Goal: Transaction & Acquisition: Purchase product/service

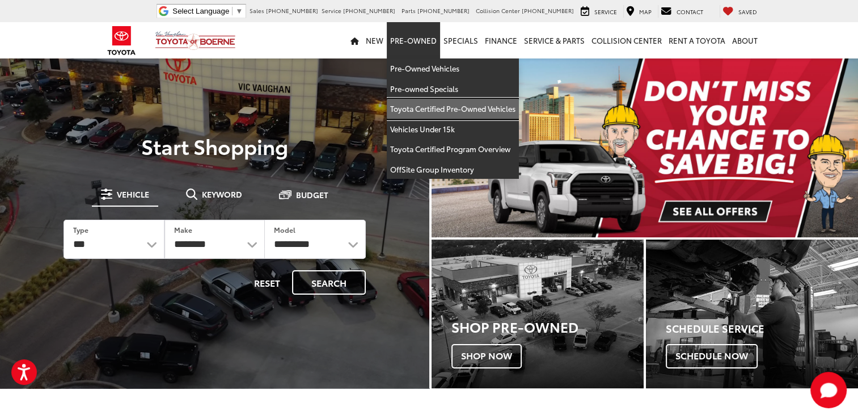
click at [416, 109] on link "Toyota Certified Pre-Owned Vehicles" at bounding box center [453, 109] width 132 height 20
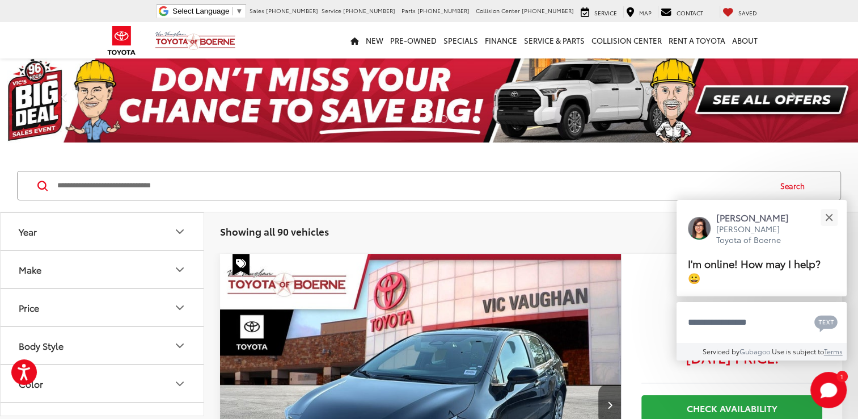
click at [180, 267] on icon "Make" at bounding box center [180, 270] width 14 height 14
click at [59, 312] on img at bounding box center [50, 309] width 31 height 27
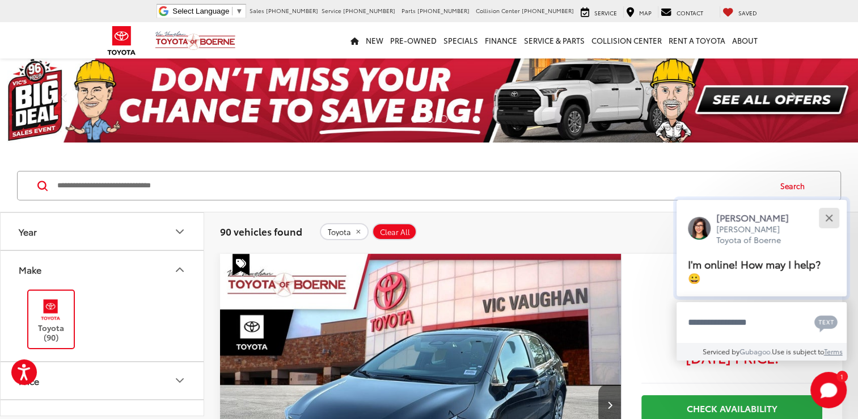
click at [829, 215] on div "Close" at bounding box center [828, 217] width 7 height 7
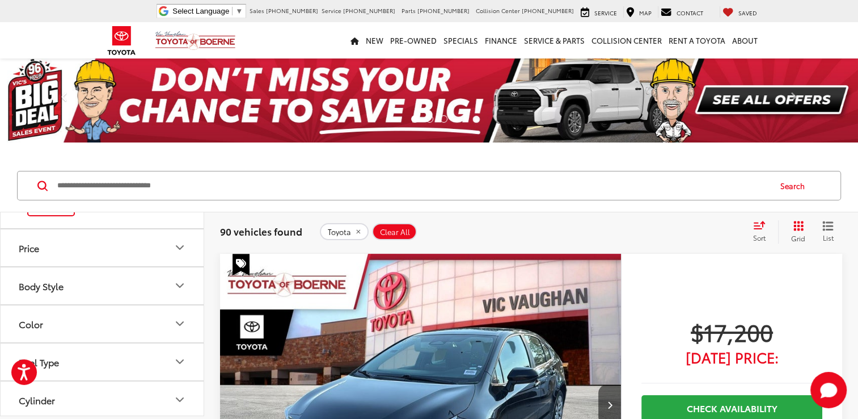
scroll to position [113, 0]
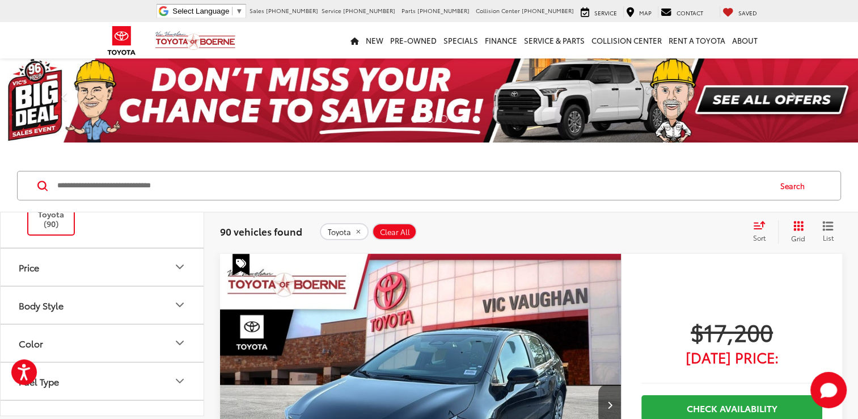
click at [179, 303] on icon "Body Style" at bounding box center [179, 304] width 7 height 3
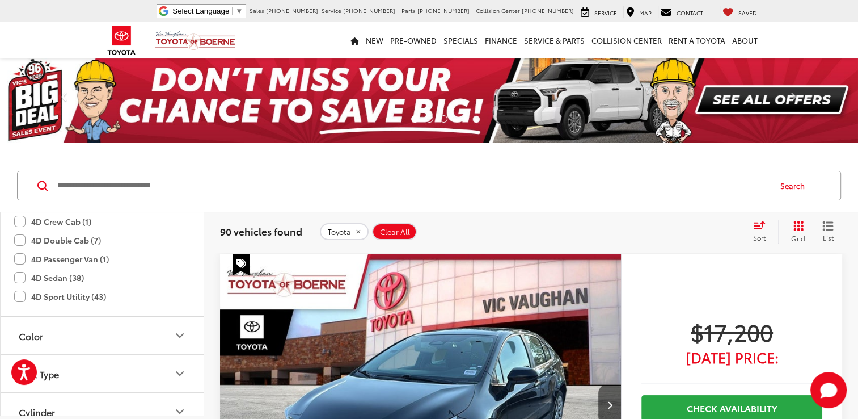
scroll to position [227, 0]
click at [18, 293] on label "4D Sport Utility (43)" at bounding box center [60, 294] width 92 height 19
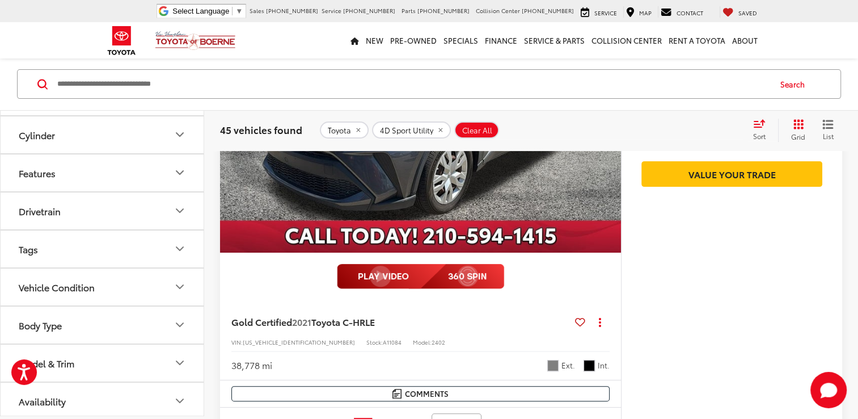
scroll to position [384, 0]
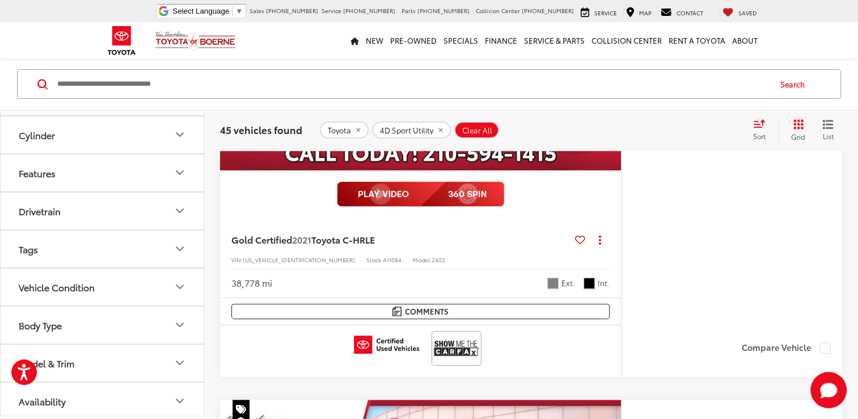
click at [175, 356] on icon "Model & Trim" at bounding box center [180, 363] width 14 height 14
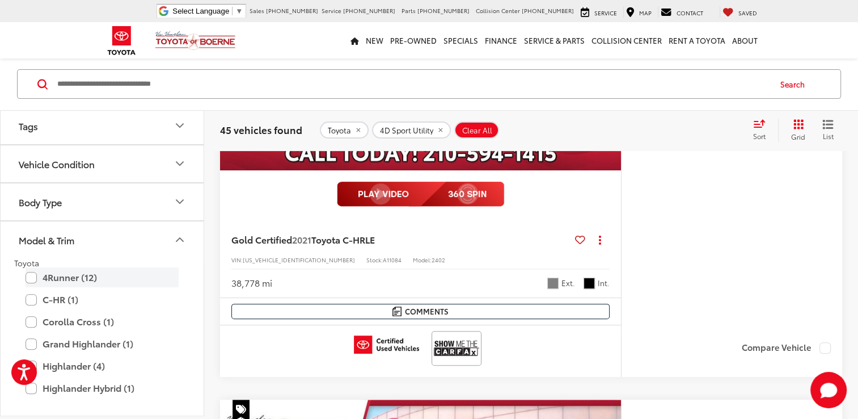
scroll to position [588, 0]
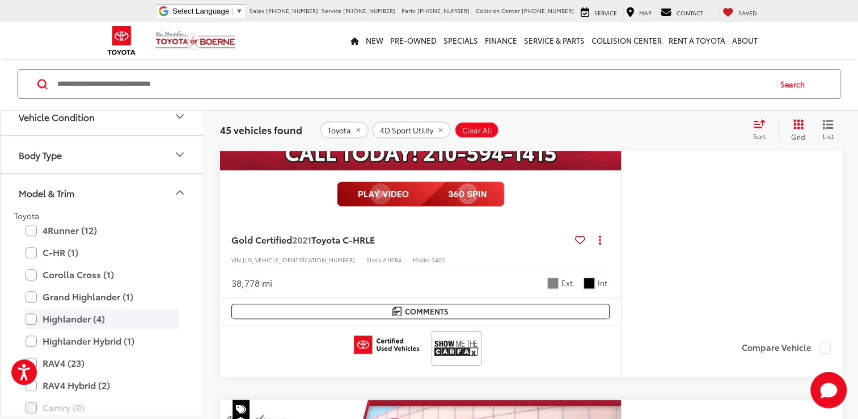
click at [29, 316] on label "Highlander (4)" at bounding box center [102, 319] width 153 height 20
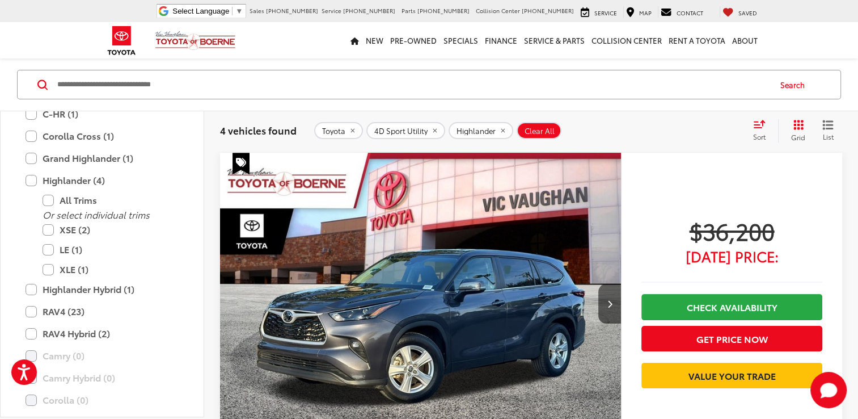
scroll to position [758, 0]
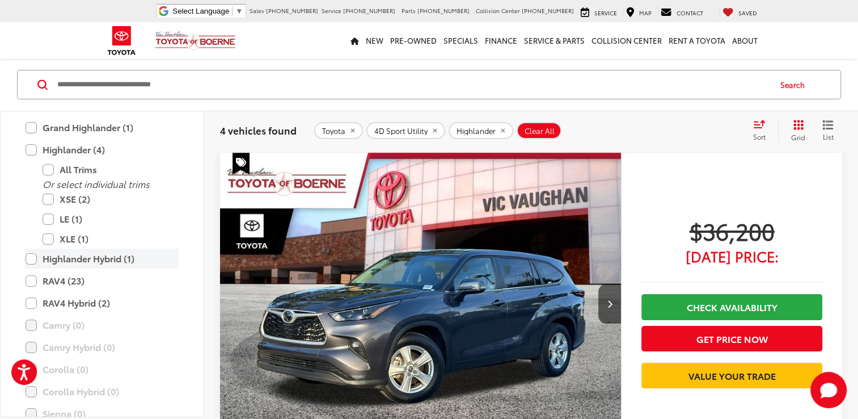
click at [33, 257] on label "Highlander Hybrid (1)" at bounding box center [102, 258] width 153 height 20
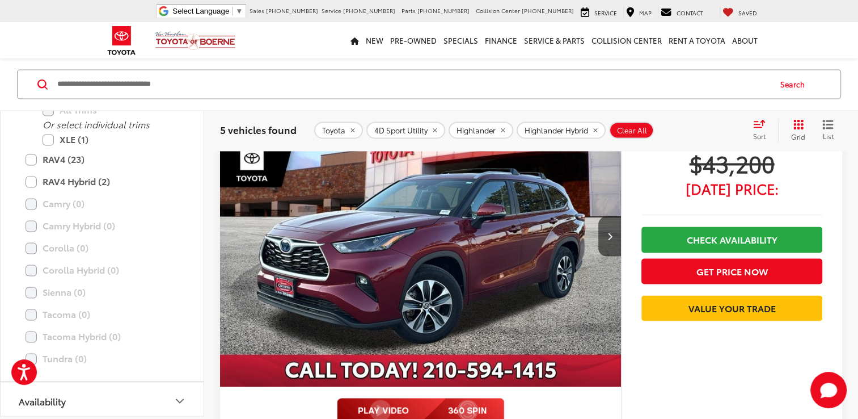
scroll to position [1793, 0]
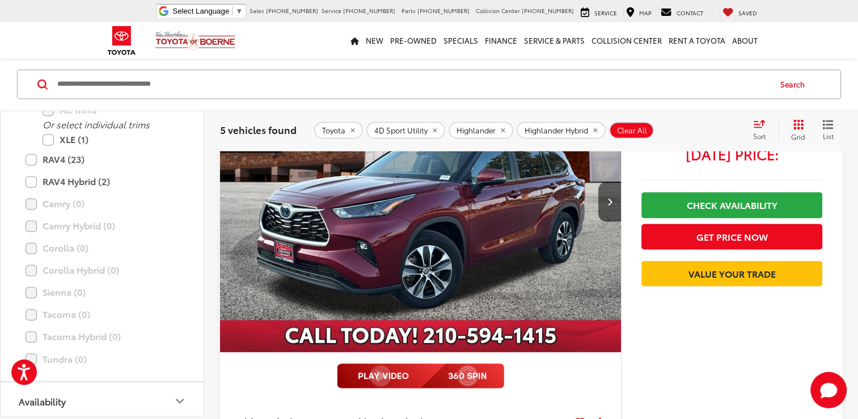
click at [479, 290] on img "2024 Toyota Highlander Hybrid XLE 0" at bounding box center [420, 201] width 403 height 302
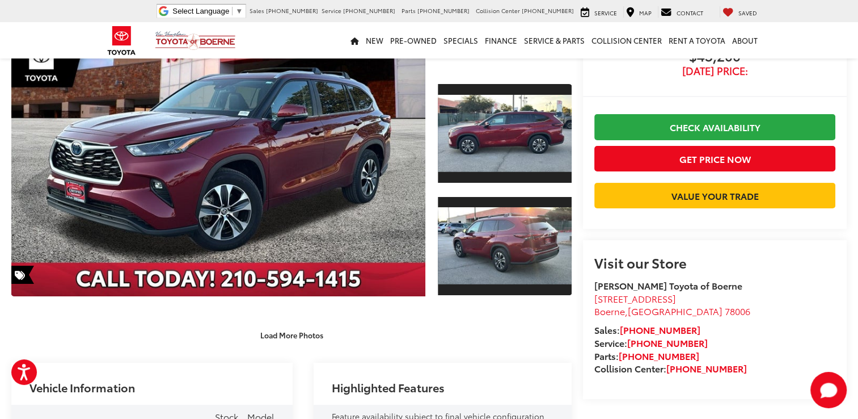
scroll to position [170, 0]
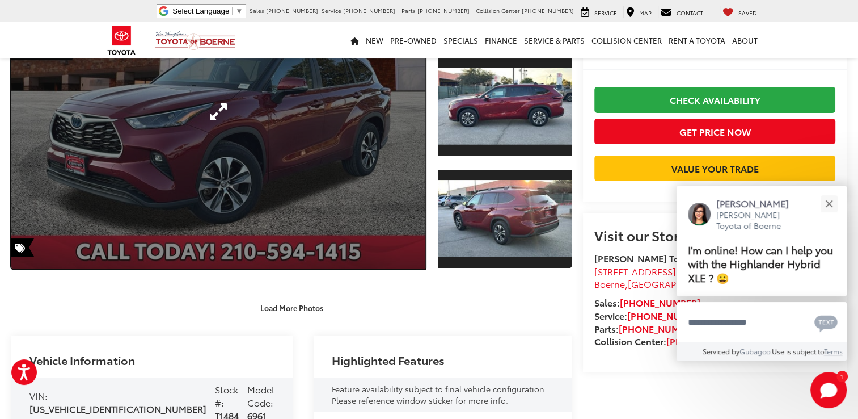
click at [333, 201] on link "Expand Photo 0" at bounding box center [218, 112] width 414 height 314
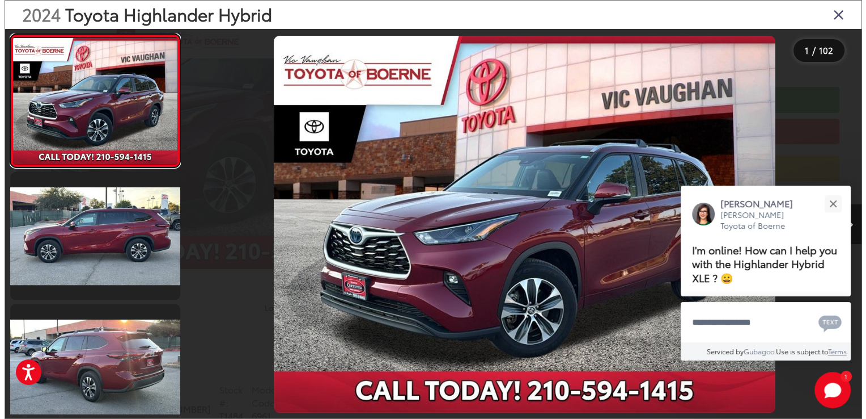
scroll to position [175, 0]
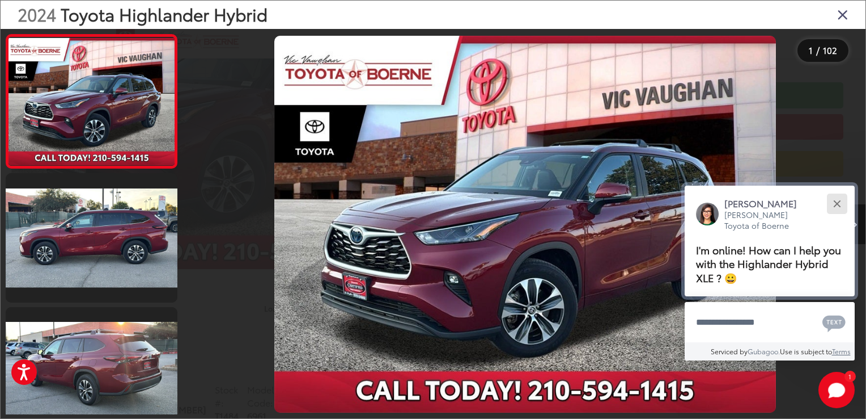
click at [839, 202] on div "Close" at bounding box center [837, 203] width 7 height 7
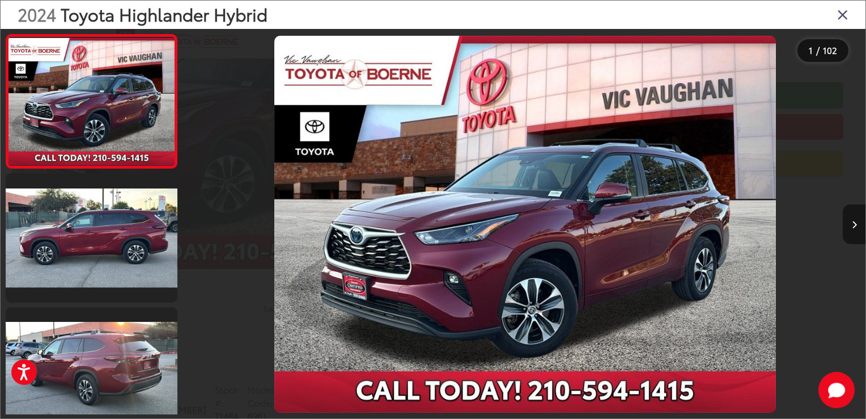
click at [857, 230] on button "Next image" at bounding box center [854, 224] width 23 height 40
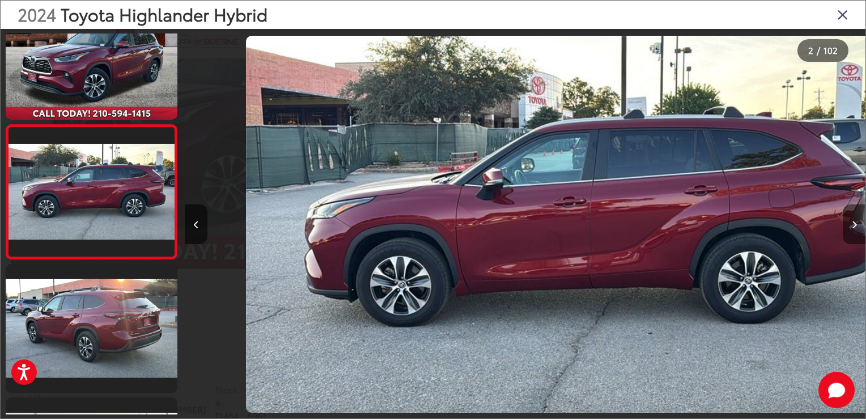
scroll to position [0, 680]
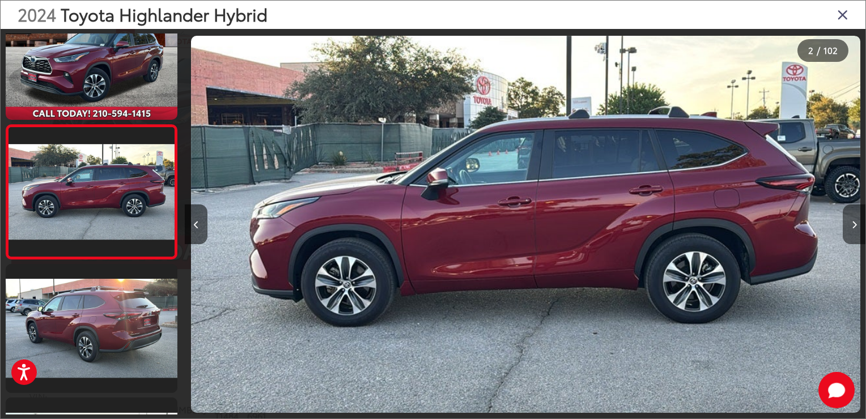
click at [856, 228] on icon "Next image" at bounding box center [854, 225] width 5 height 8
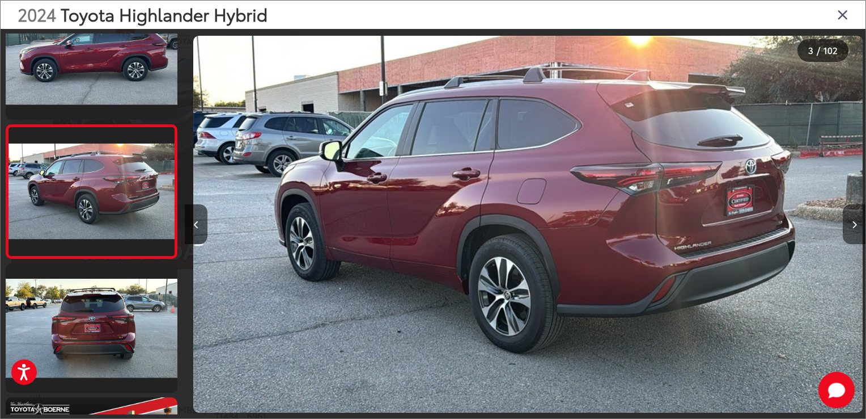
scroll to position [0, 1362]
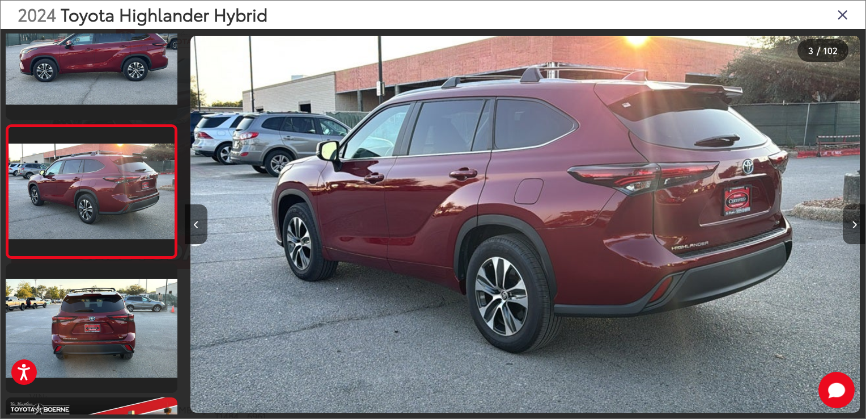
click at [856, 228] on icon "Next image" at bounding box center [854, 225] width 5 height 8
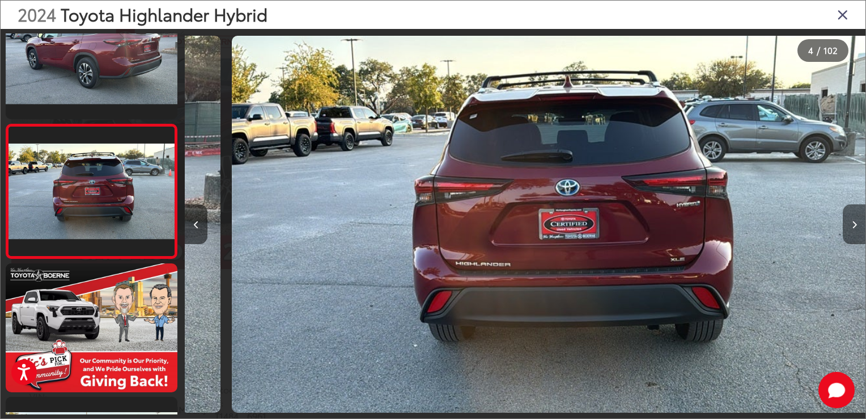
scroll to position [0, 2043]
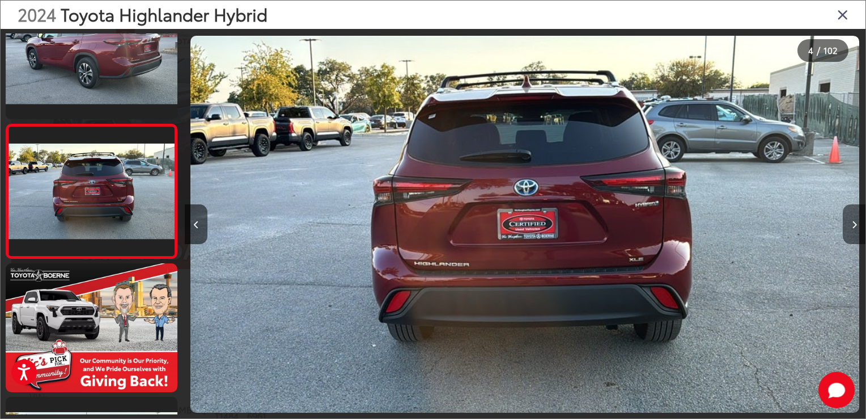
click at [854, 226] on icon "Next image" at bounding box center [854, 225] width 5 height 8
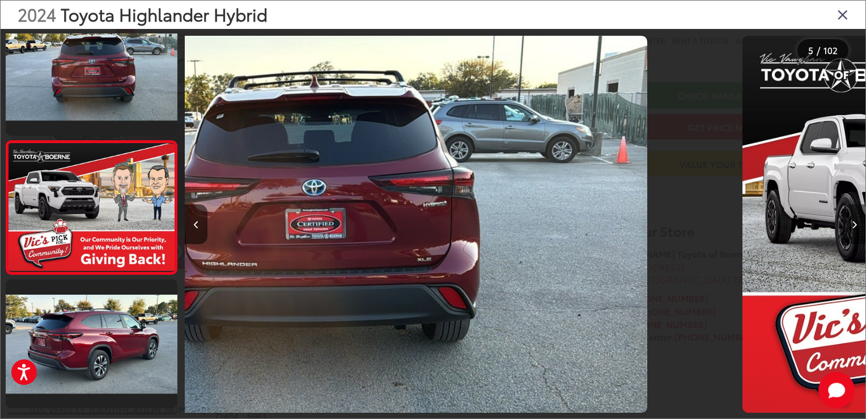
scroll to position [445, 0]
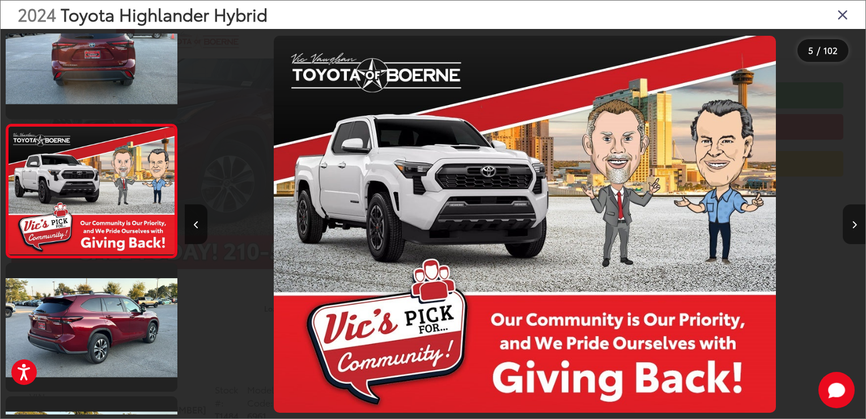
click at [854, 226] on icon "Next image" at bounding box center [854, 225] width 5 height 8
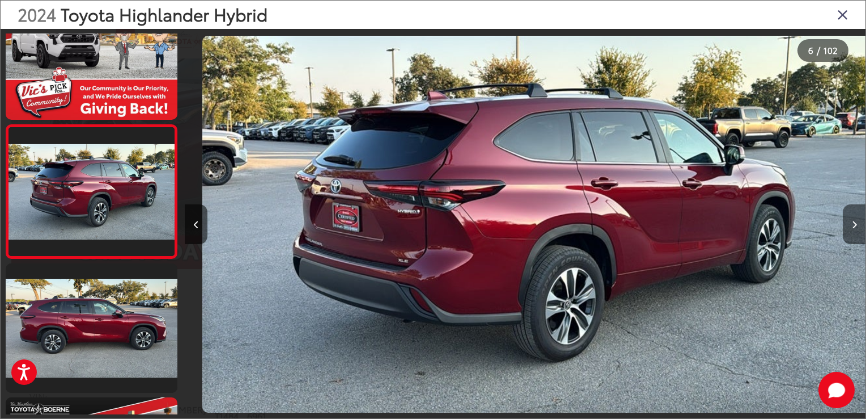
scroll to position [0, 3405]
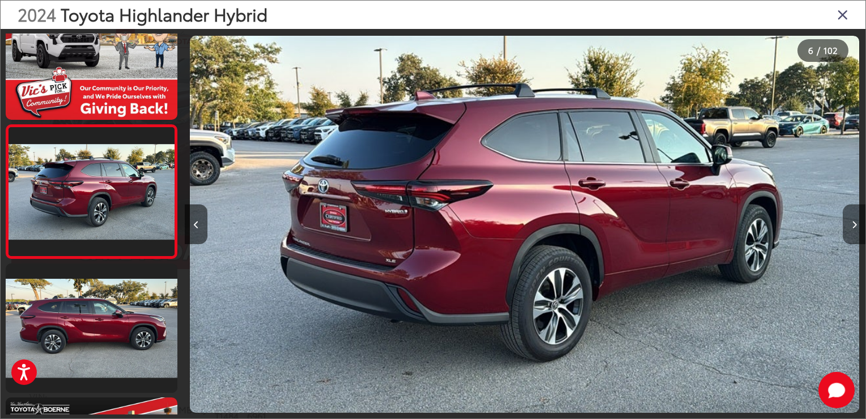
click at [856, 223] on icon "Next image" at bounding box center [854, 225] width 5 height 8
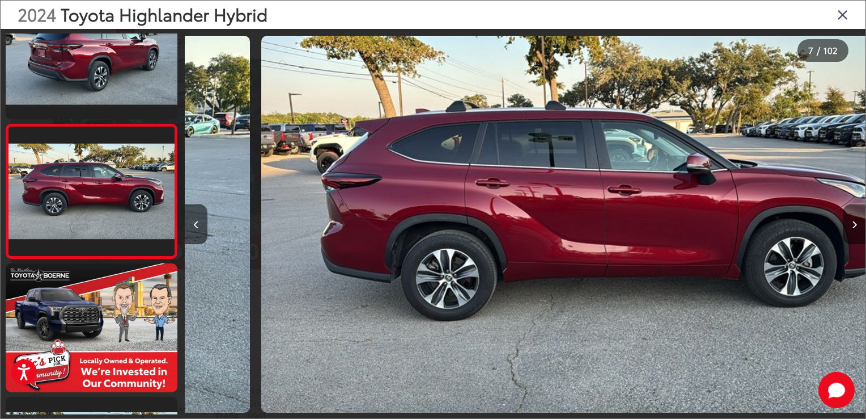
scroll to position [0, 4086]
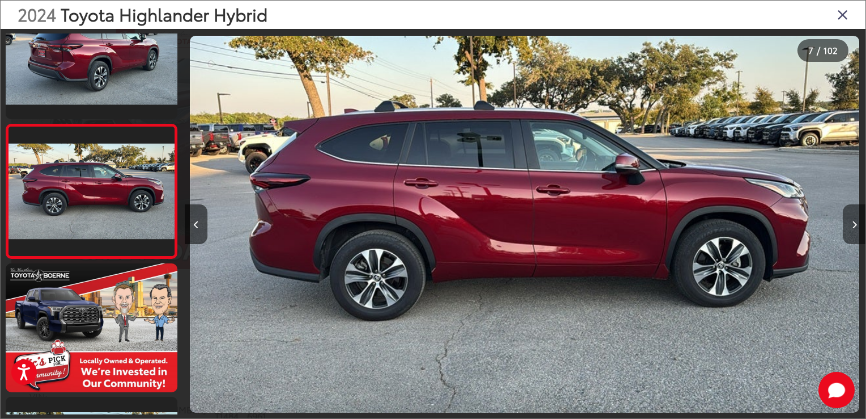
click at [855, 225] on icon "Next image" at bounding box center [854, 225] width 5 height 8
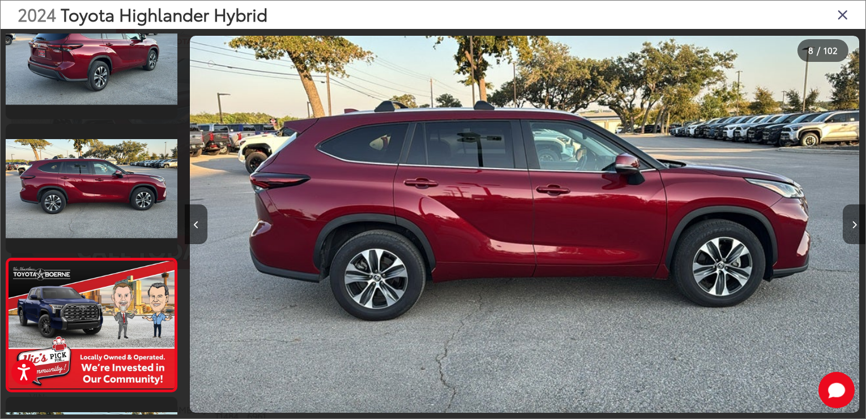
scroll to position [0, 0]
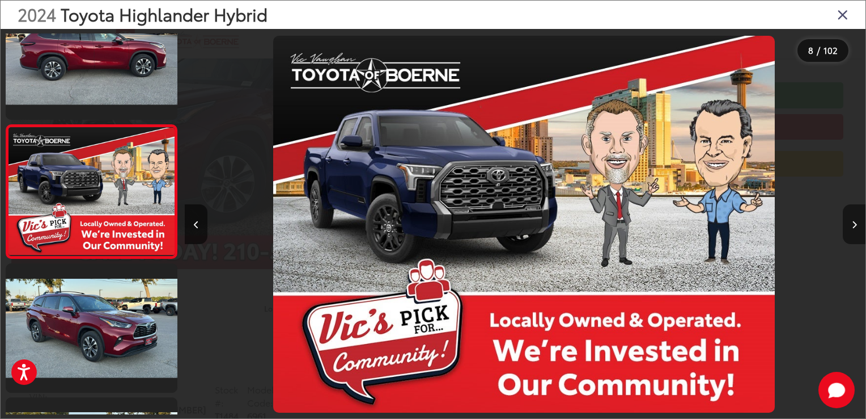
click at [853, 226] on icon "Next image" at bounding box center [854, 225] width 5 height 8
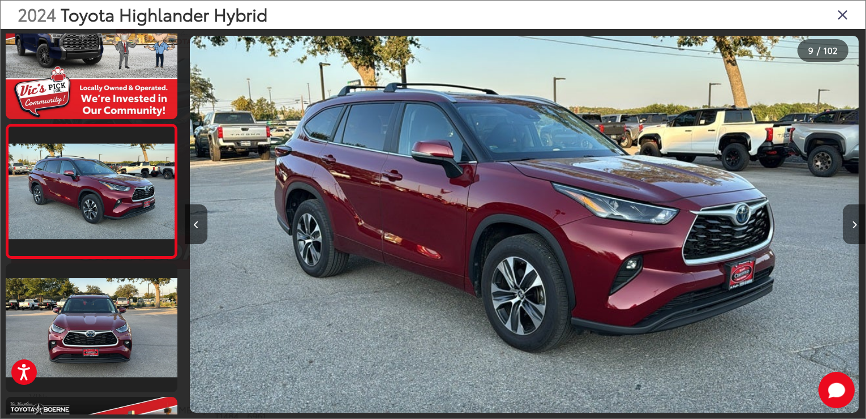
click at [853, 226] on icon "Next image" at bounding box center [854, 225] width 5 height 8
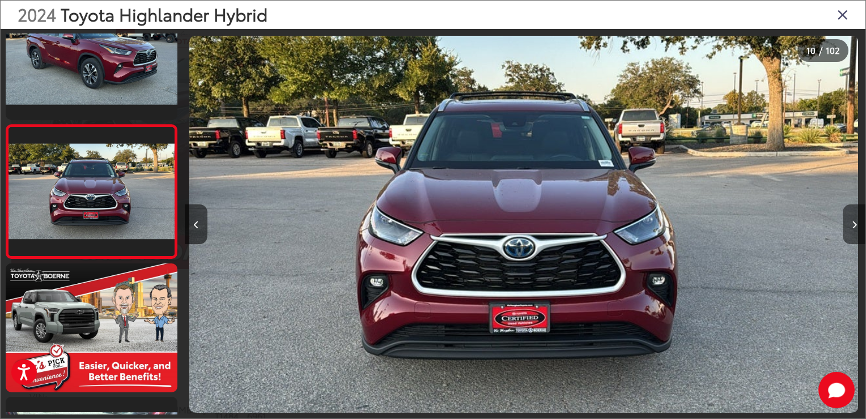
click at [853, 226] on icon "Next image" at bounding box center [854, 225] width 5 height 8
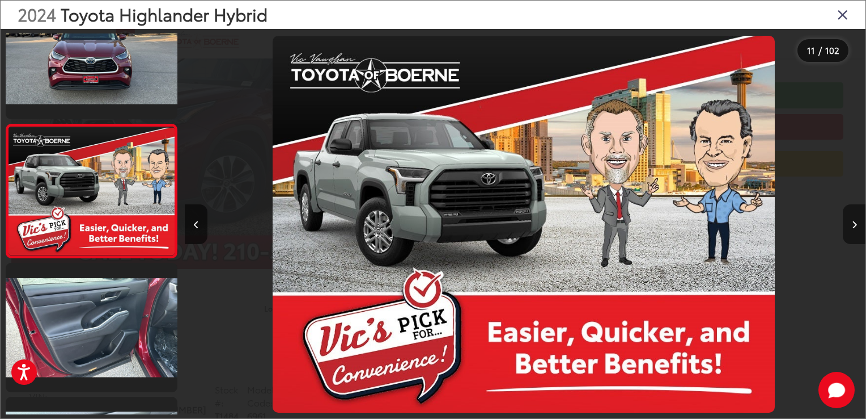
click at [853, 226] on icon "Next image" at bounding box center [854, 225] width 5 height 8
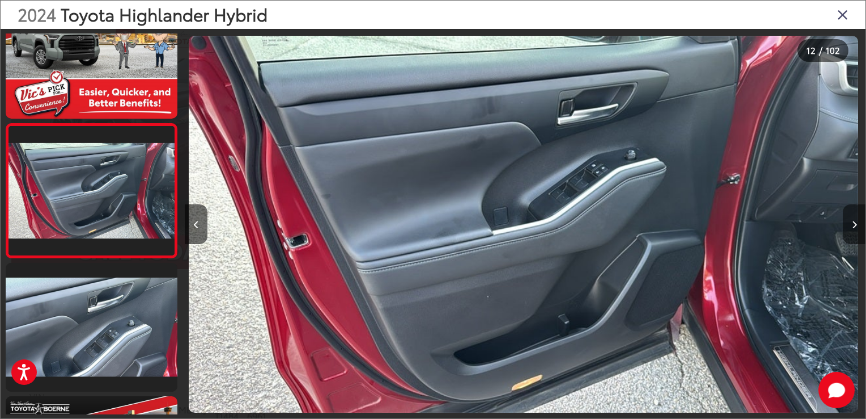
click at [850, 224] on button "Next image" at bounding box center [854, 224] width 23 height 40
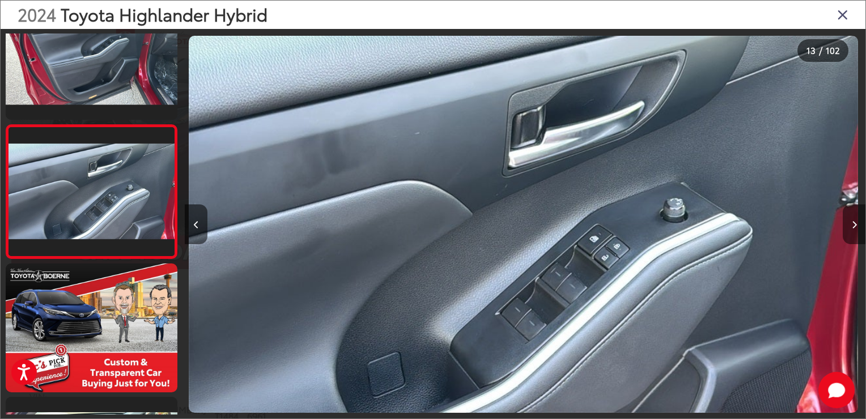
click at [850, 224] on button "Next image" at bounding box center [854, 224] width 23 height 40
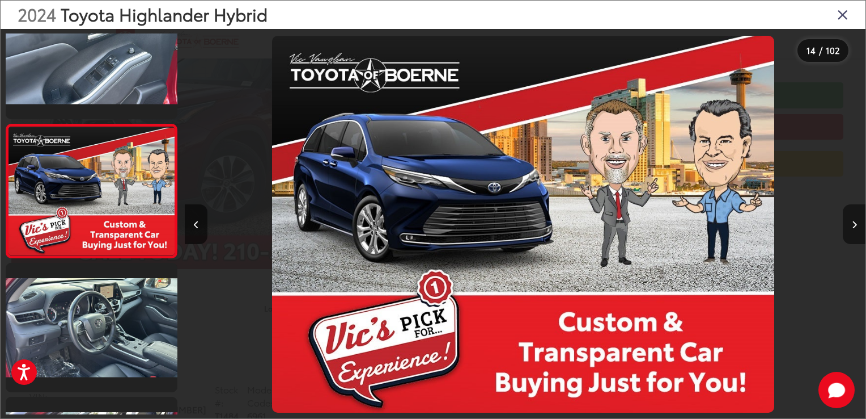
click at [850, 224] on button "Next image" at bounding box center [854, 224] width 23 height 40
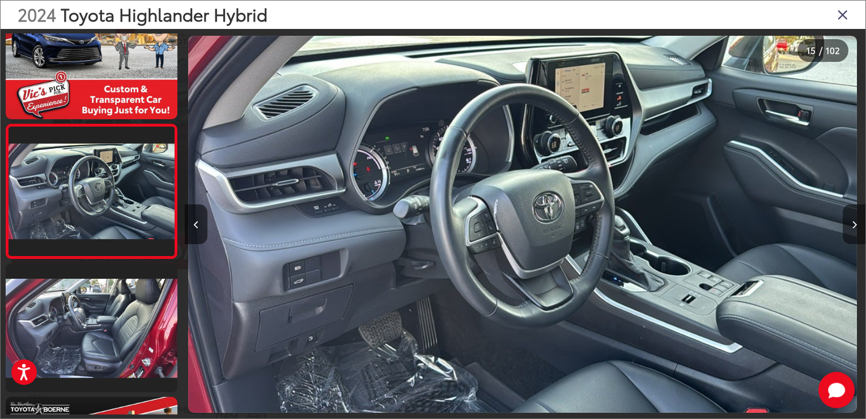
click at [855, 226] on icon "Next image" at bounding box center [854, 225] width 5 height 8
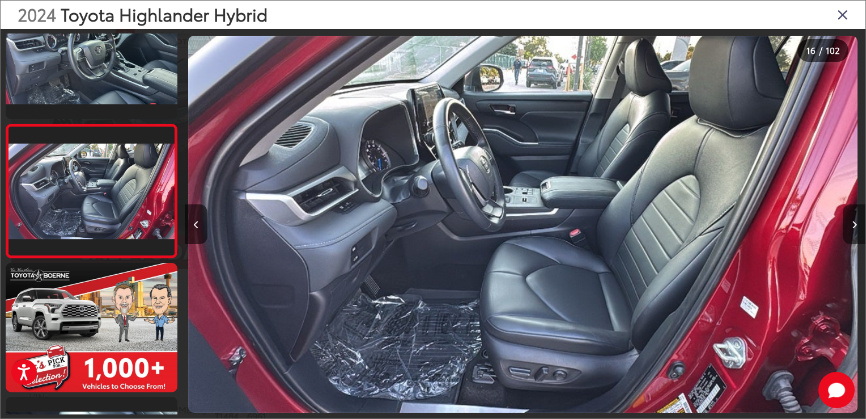
click at [853, 225] on icon "Next image" at bounding box center [854, 225] width 5 height 8
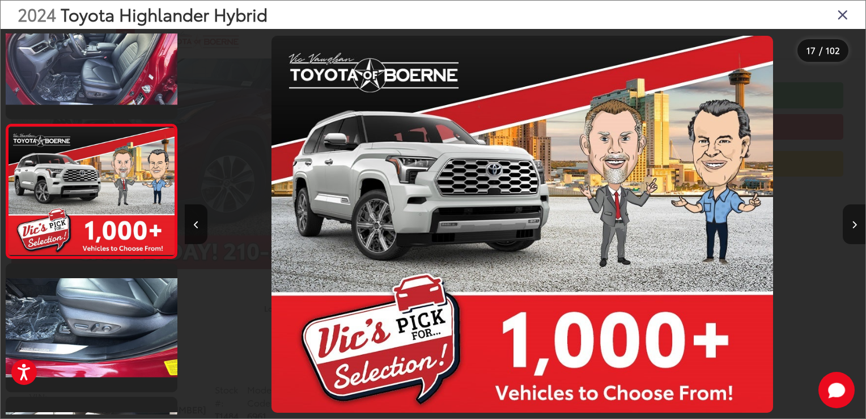
click at [853, 225] on icon "Next image" at bounding box center [854, 225] width 5 height 8
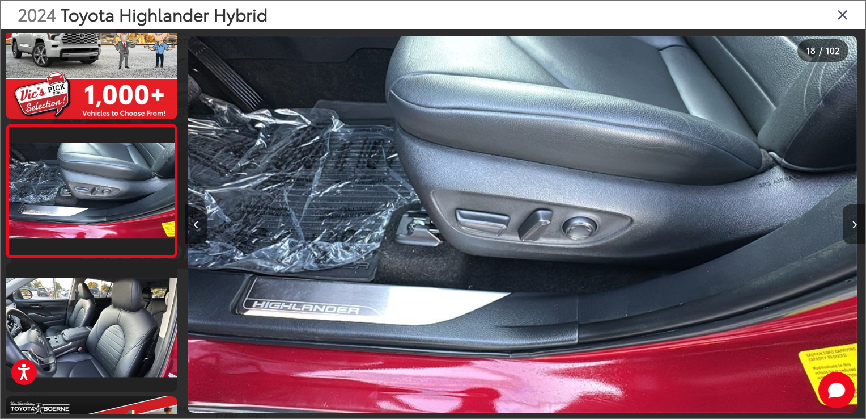
click at [853, 225] on icon "Next image" at bounding box center [854, 225] width 5 height 8
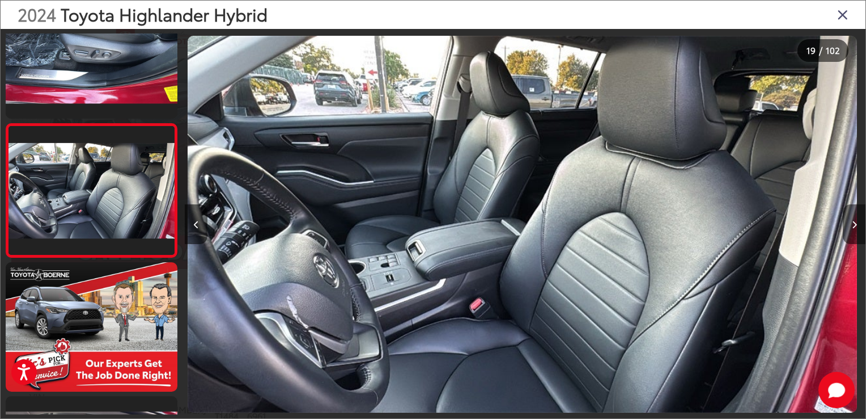
click at [853, 225] on icon "Next image" at bounding box center [854, 225] width 5 height 8
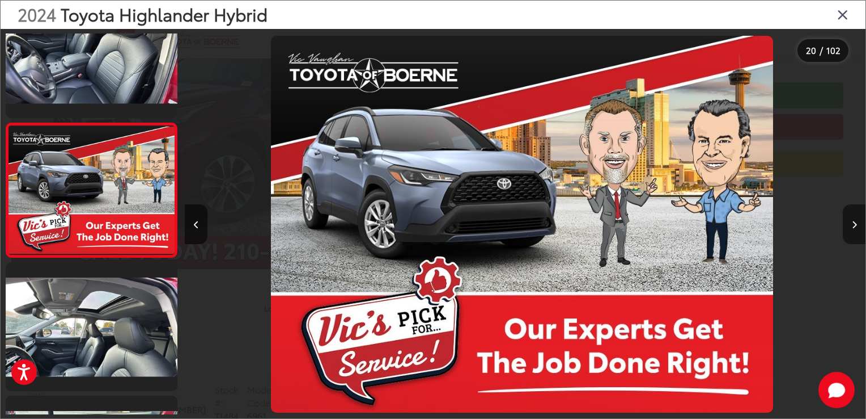
click at [853, 225] on icon "Next image" at bounding box center [854, 225] width 5 height 8
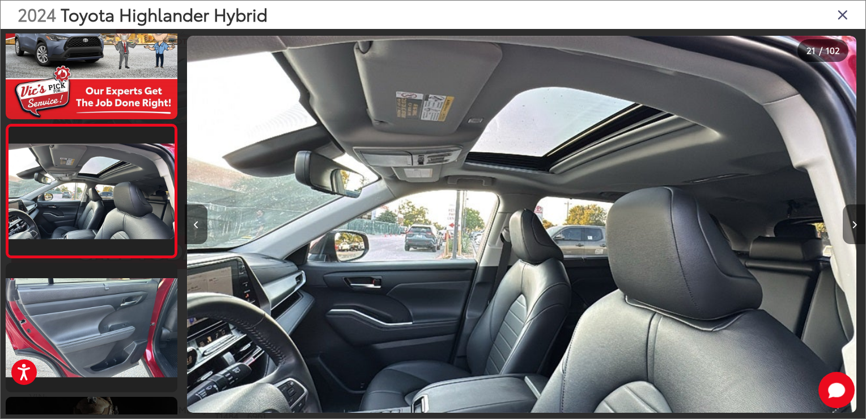
click at [851, 225] on button "Next image" at bounding box center [854, 224] width 23 height 40
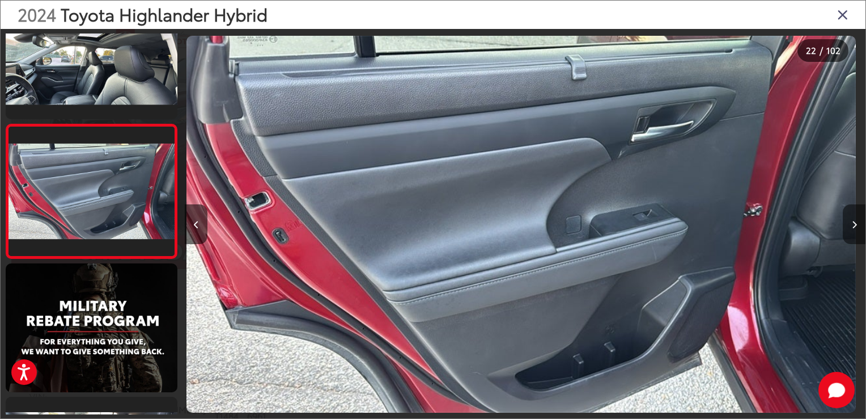
click at [851, 225] on button "Next image" at bounding box center [854, 224] width 23 height 40
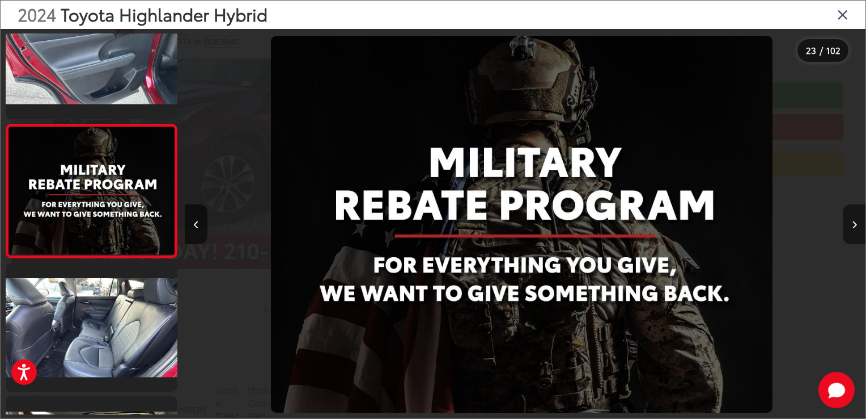
click at [851, 225] on button "Next image" at bounding box center [854, 224] width 23 height 40
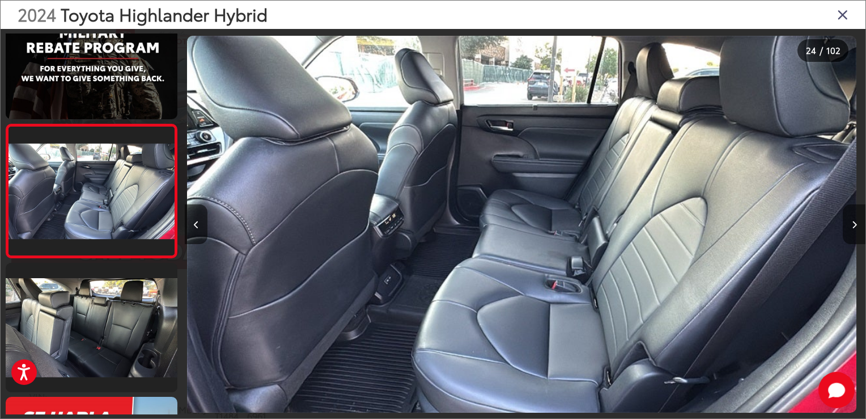
click at [851, 225] on button "Next image" at bounding box center [854, 224] width 23 height 40
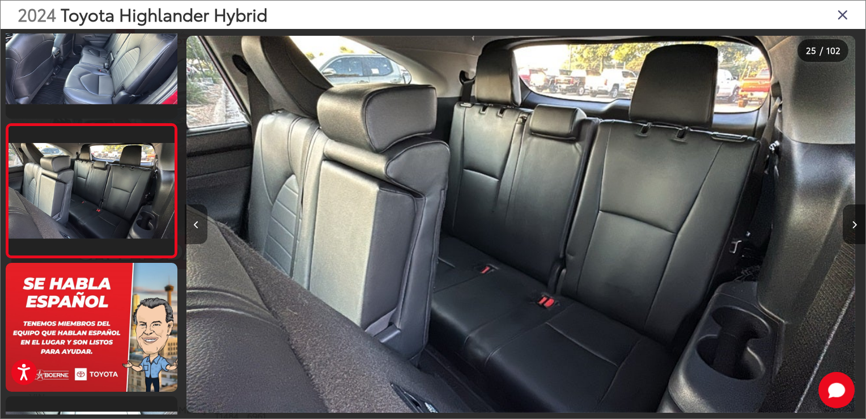
click at [197, 224] on icon "Previous image" at bounding box center [196, 225] width 5 height 8
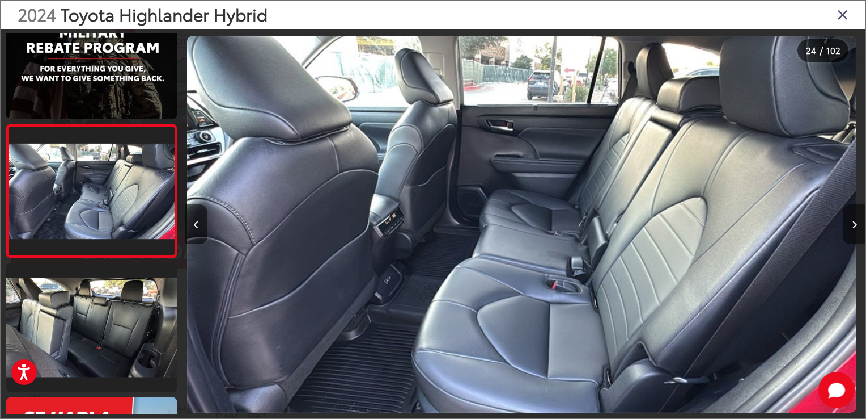
click at [852, 225] on icon "Next image" at bounding box center [854, 225] width 5 height 8
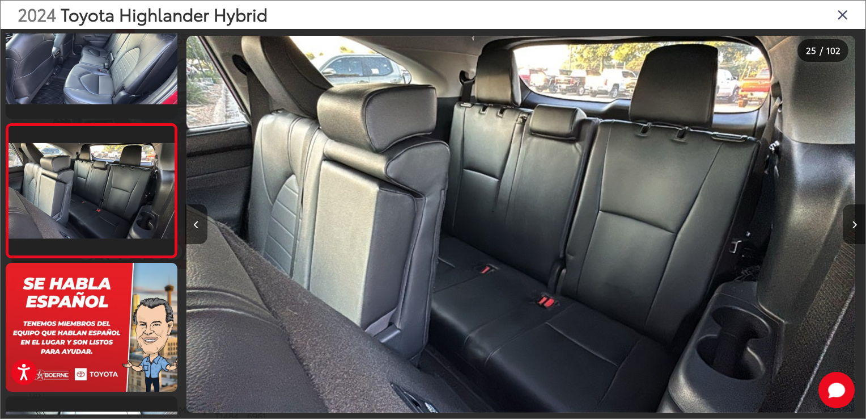
click at [852, 225] on icon "Next image" at bounding box center [854, 225] width 5 height 8
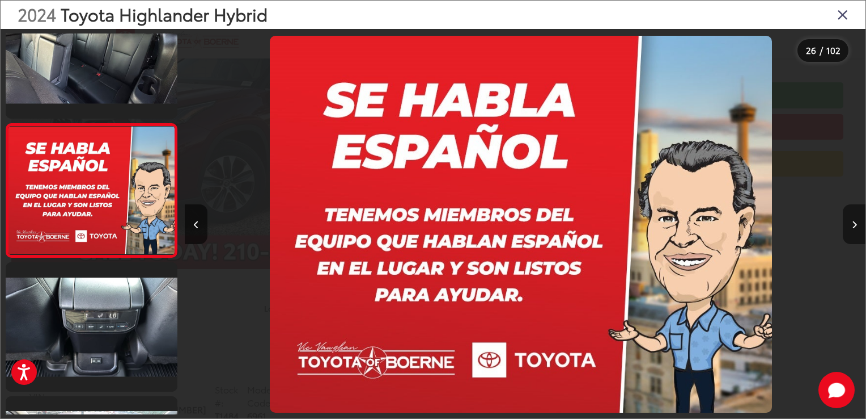
click at [852, 225] on icon "Next image" at bounding box center [854, 225] width 5 height 8
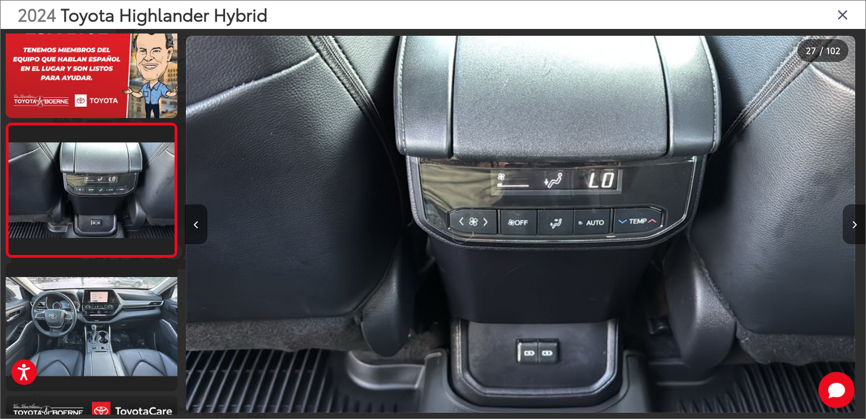
click at [855, 222] on icon "Next image" at bounding box center [854, 225] width 5 height 8
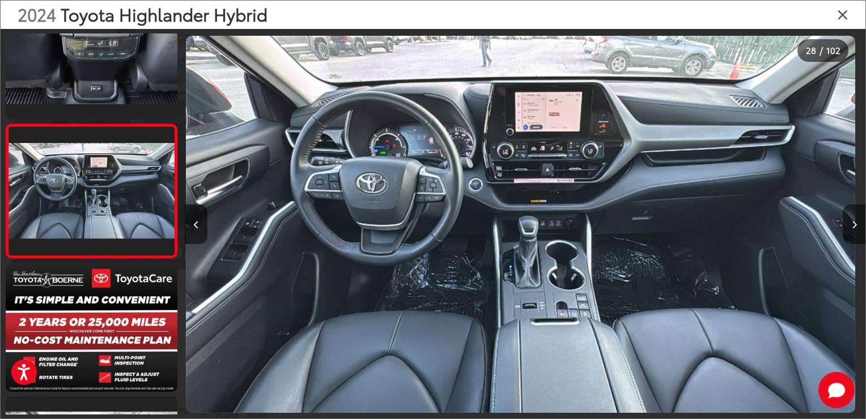
click at [855, 222] on icon "Next image" at bounding box center [854, 225] width 5 height 8
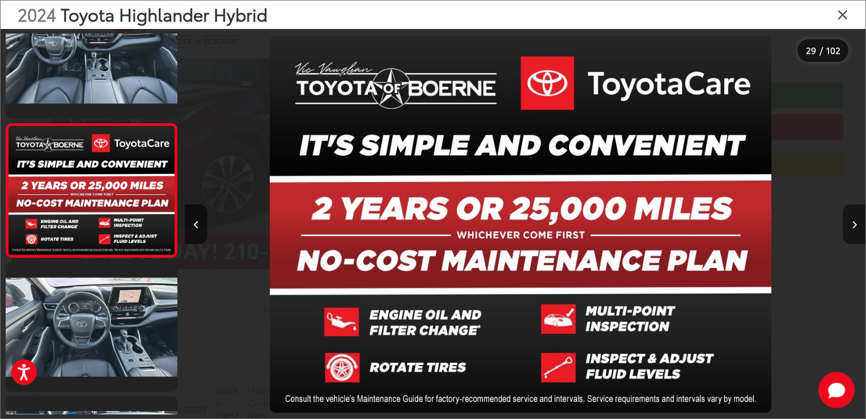
click at [855, 222] on icon "Next image" at bounding box center [854, 225] width 5 height 8
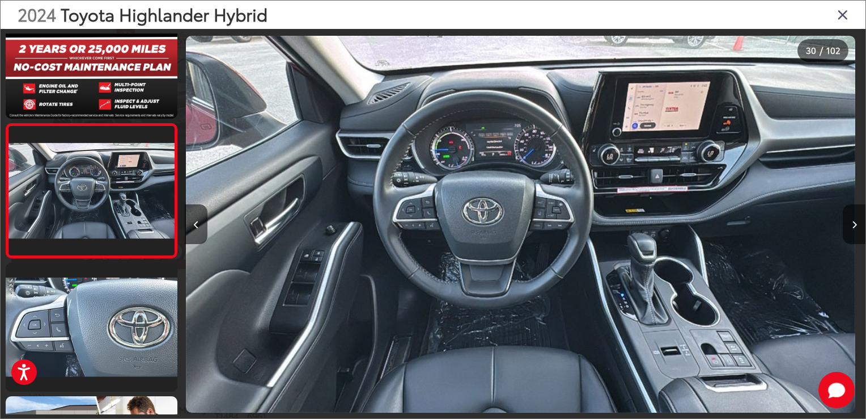
click at [851, 222] on button "Next image" at bounding box center [854, 224] width 23 height 40
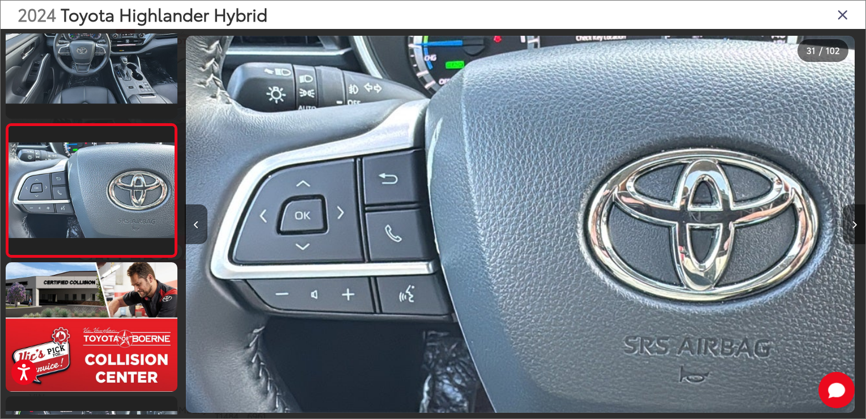
click at [851, 222] on button "Next image" at bounding box center [854, 224] width 23 height 40
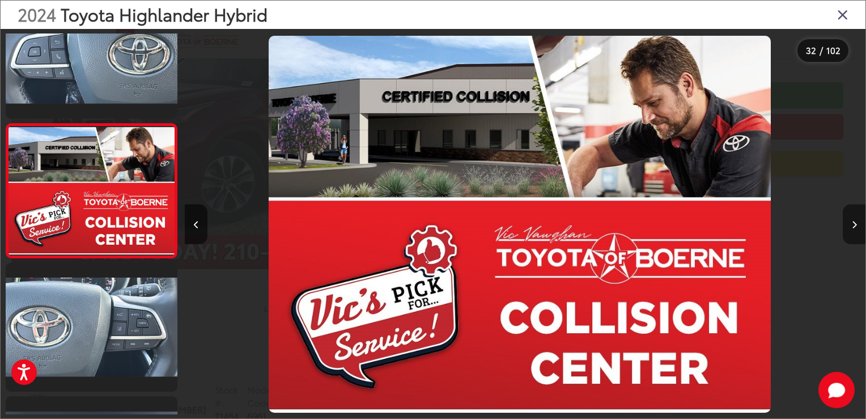
click at [851, 222] on button "Next image" at bounding box center [854, 224] width 23 height 40
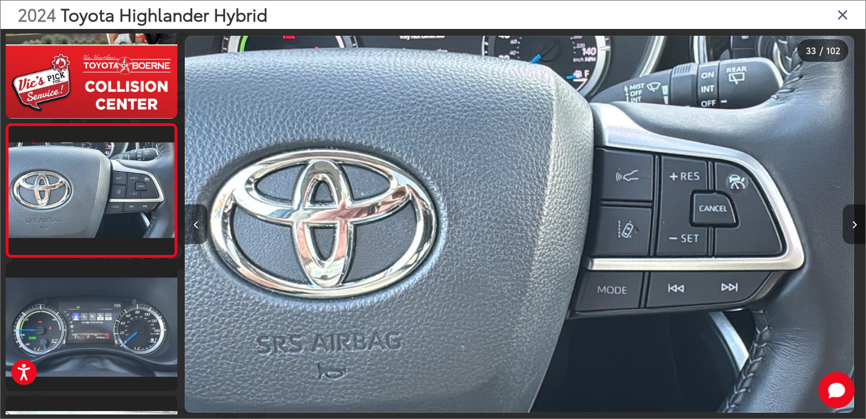
click at [851, 222] on button "Next image" at bounding box center [854, 224] width 23 height 40
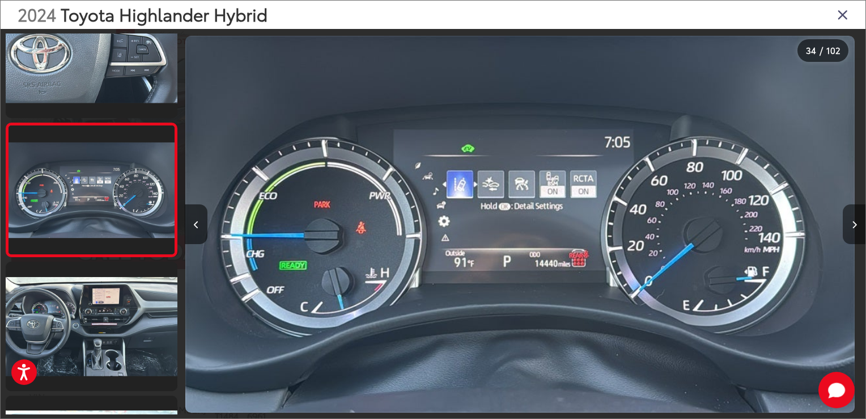
click at [851, 222] on button "Next image" at bounding box center [854, 224] width 23 height 40
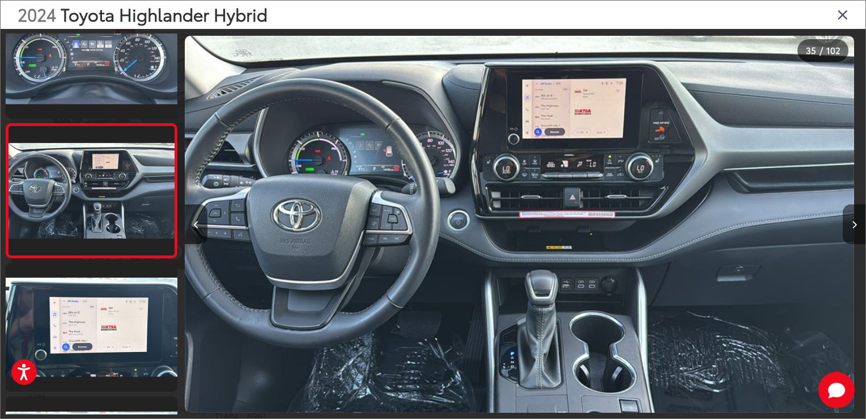
click at [851, 222] on button "Next image" at bounding box center [854, 224] width 23 height 40
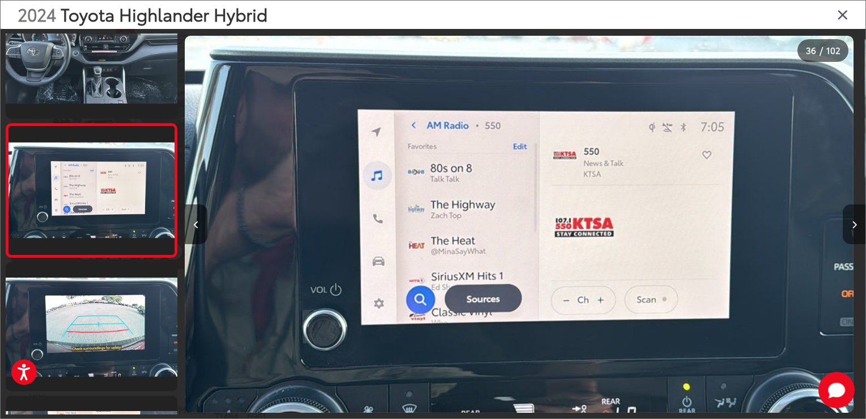
click at [851, 222] on button "Next image" at bounding box center [854, 224] width 23 height 40
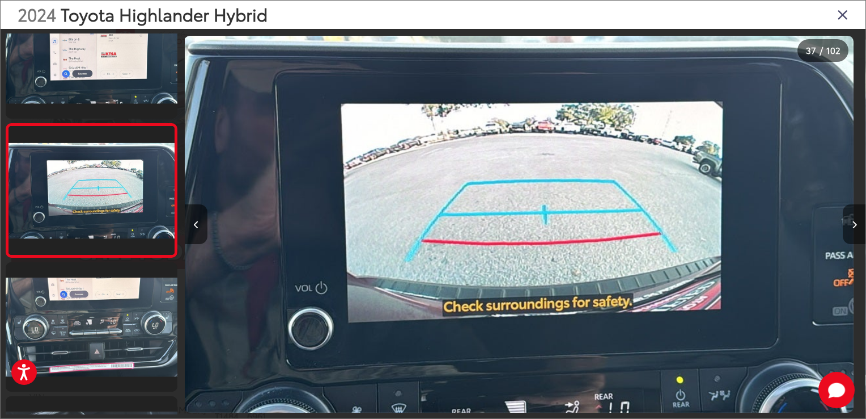
click at [851, 222] on button "Next image" at bounding box center [854, 224] width 23 height 40
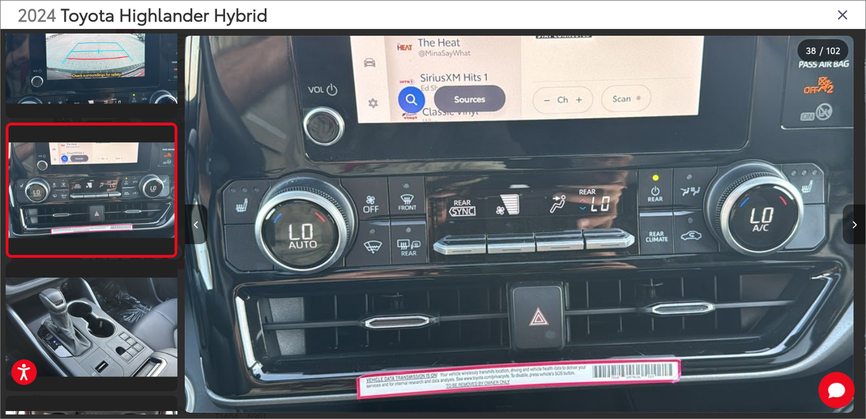
click at [856, 227] on icon "Next image" at bounding box center [854, 225] width 5 height 8
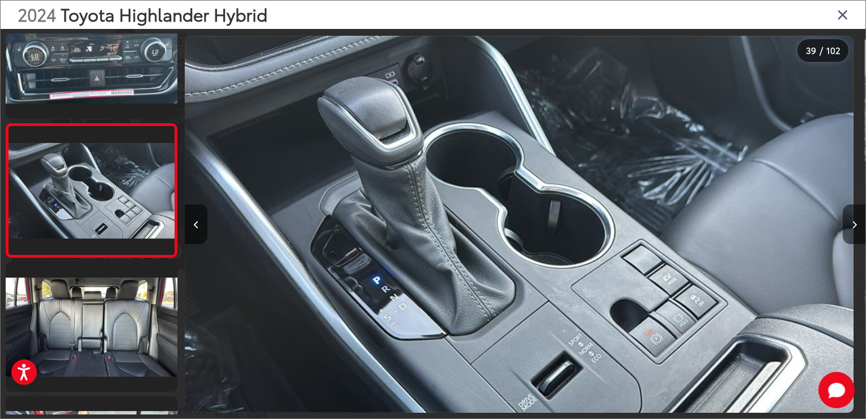
click at [853, 222] on icon "Next image" at bounding box center [854, 225] width 5 height 8
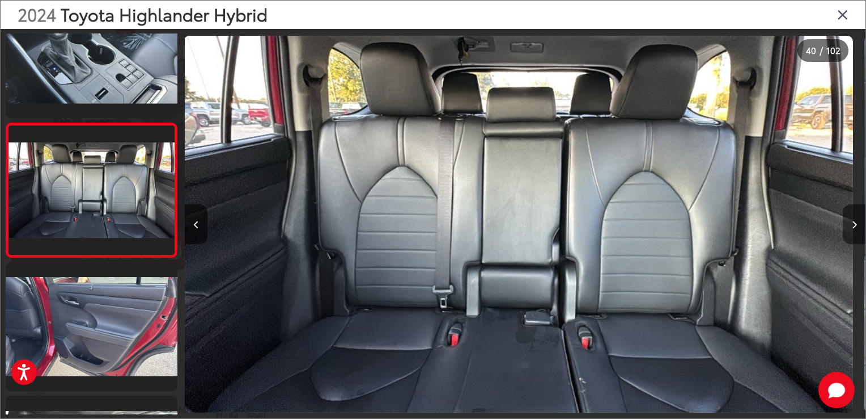
click at [856, 223] on icon "Next image" at bounding box center [854, 225] width 5 height 8
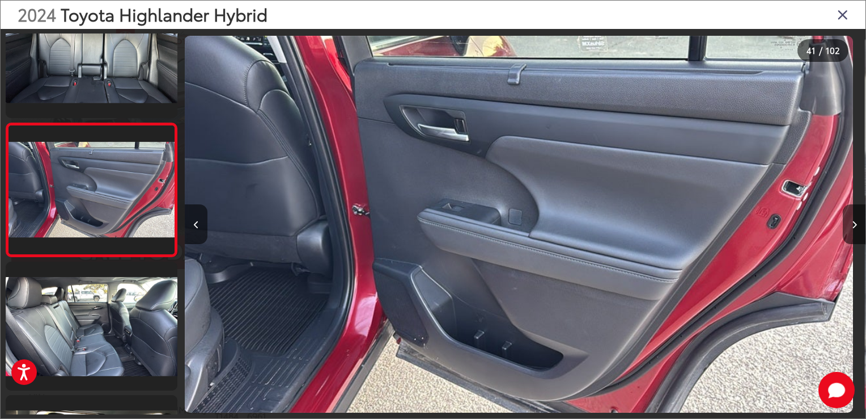
scroll to position [0, 27245]
click at [857, 221] on button "Next image" at bounding box center [854, 224] width 23 height 40
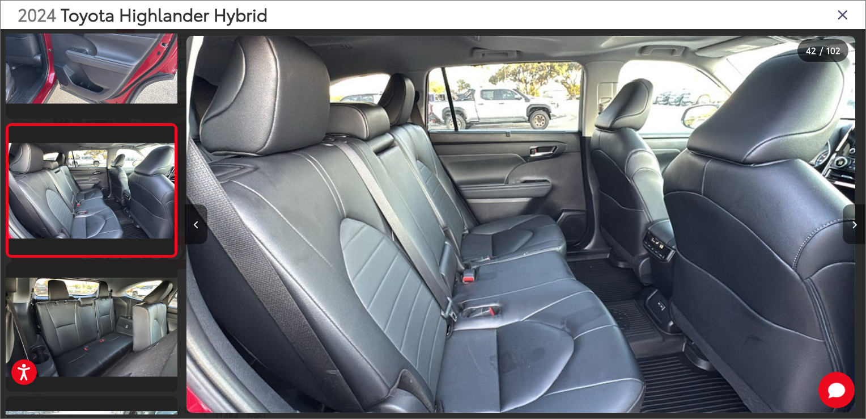
scroll to position [0, 27926]
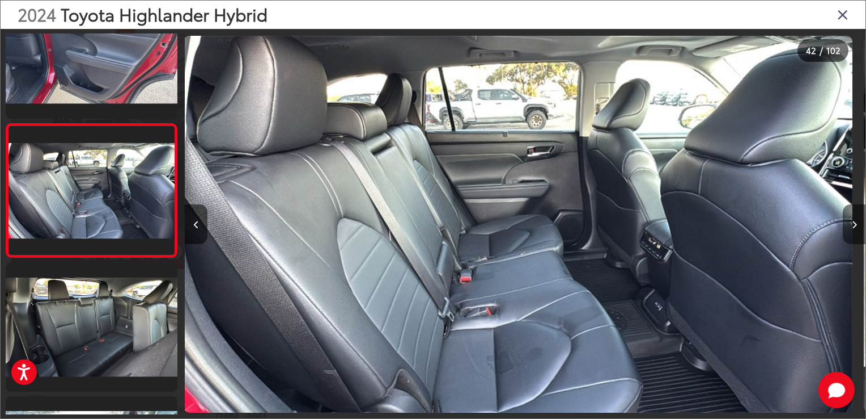
click at [855, 225] on icon "Next image" at bounding box center [854, 225] width 5 height 8
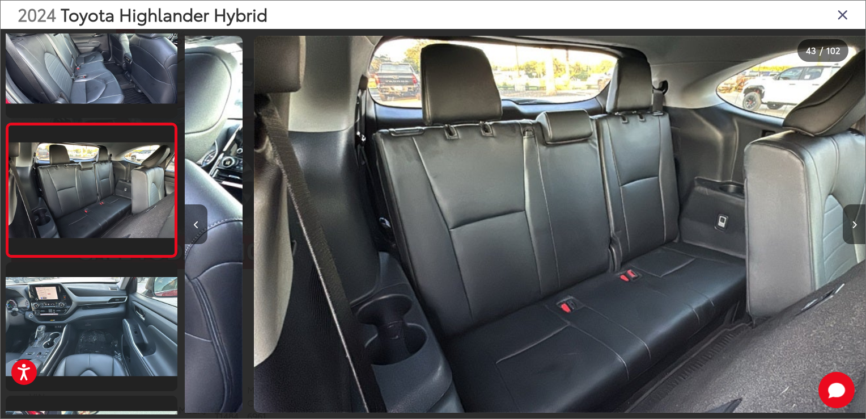
scroll to position [0, 28607]
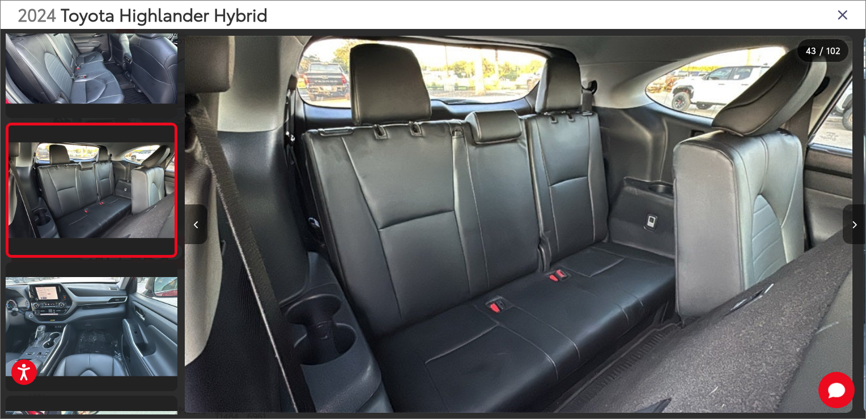
click at [855, 225] on icon "Next image" at bounding box center [854, 225] width 5 height 8
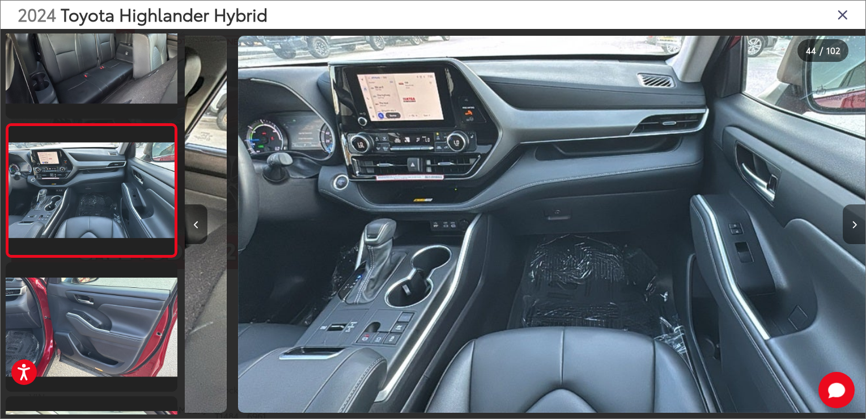
scroll to position [0, 29288]
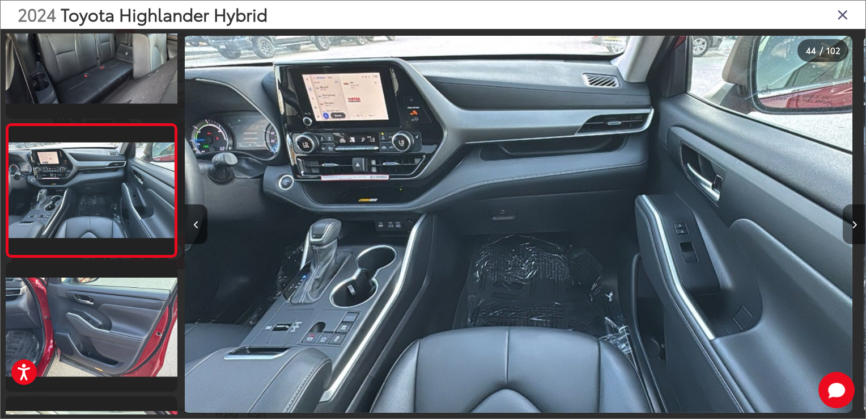
click at [855, 225] on icon "Next image" at bounding box center [854, 225] width 5 height 8
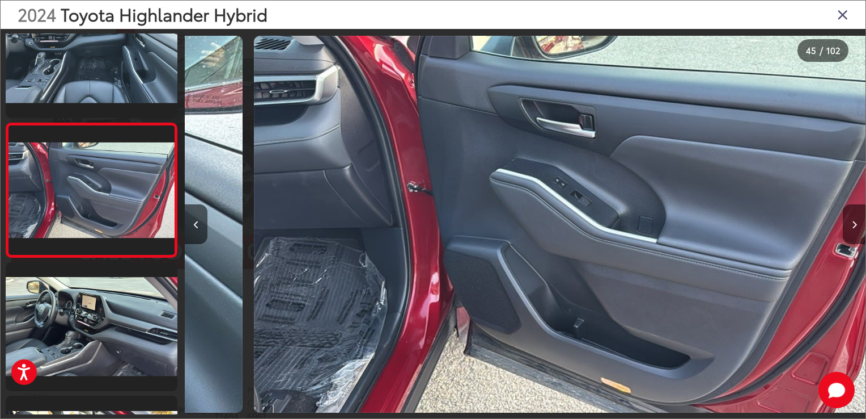
scroll to position [0, 29969]
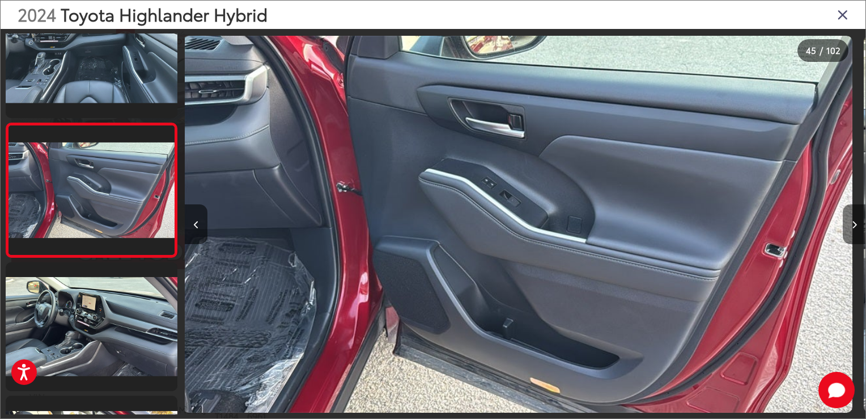
click at [855, 225] on icon "Next image" at bounding box center [854, 225] width 5 height 8
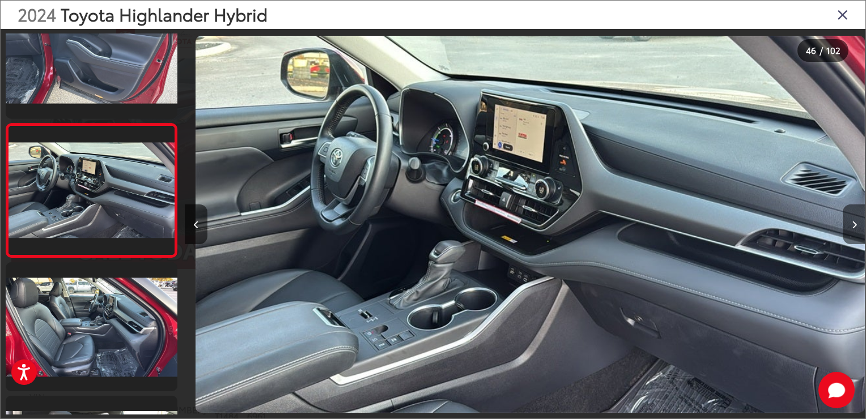
scroll to position [0, 30650]
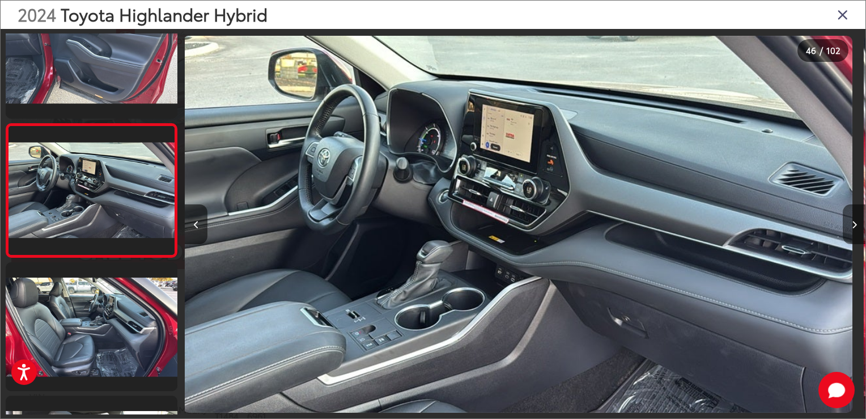
click at [855, 225] on icon "Next image" at bounding box center [854, 225] width 5 height 8
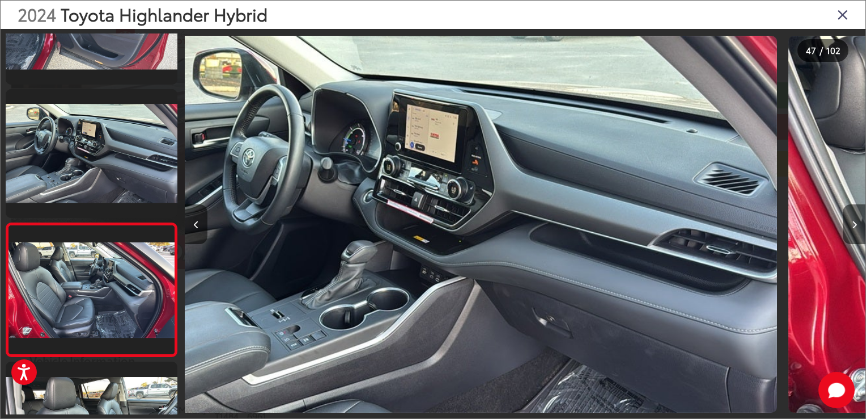
scroll to position [6036, 0]
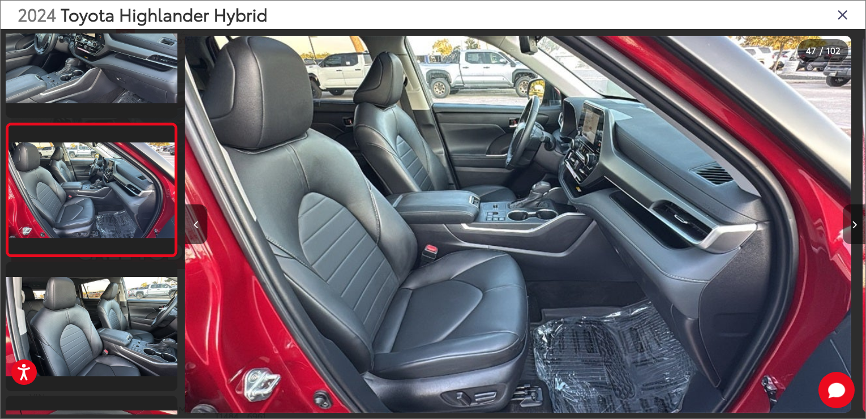
click at [855, 225] on icon "Next image" at bounding box center [854, 225] width 5 height 8
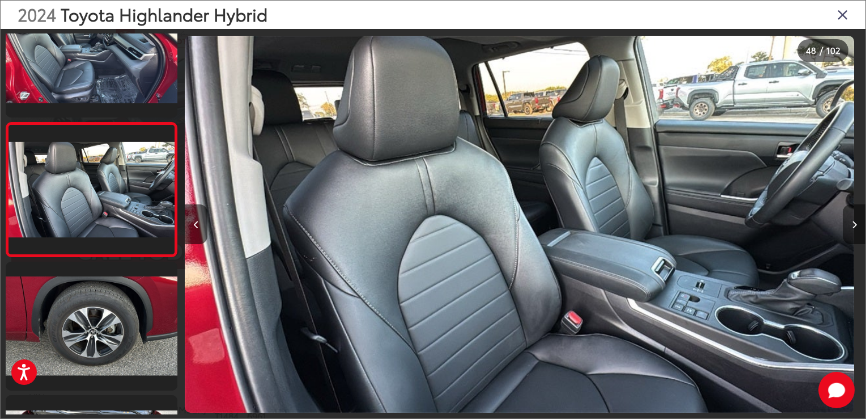
click at [855, 225] on icon "Next image" at bounding box center [854, 225] width 5 height 8
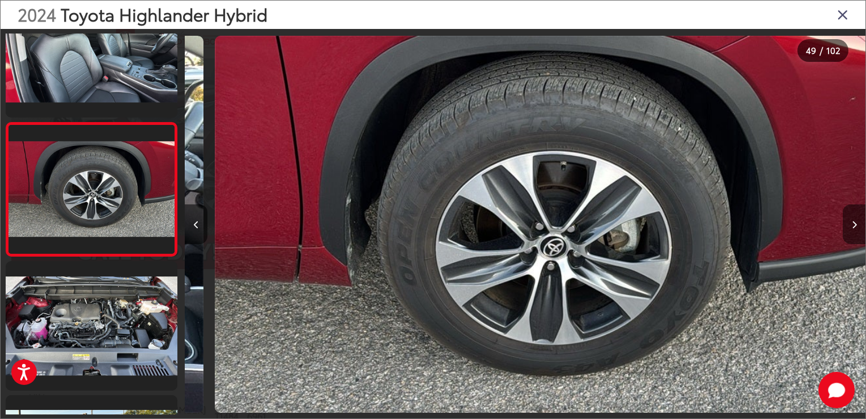
click at [855, 225] on icon "Next image" at bounding box center [854, 225] width 5 height 8
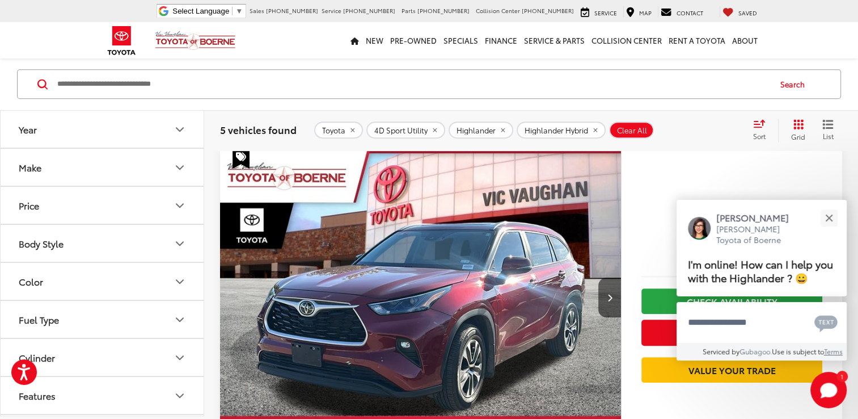
scroll to position [694, 0]
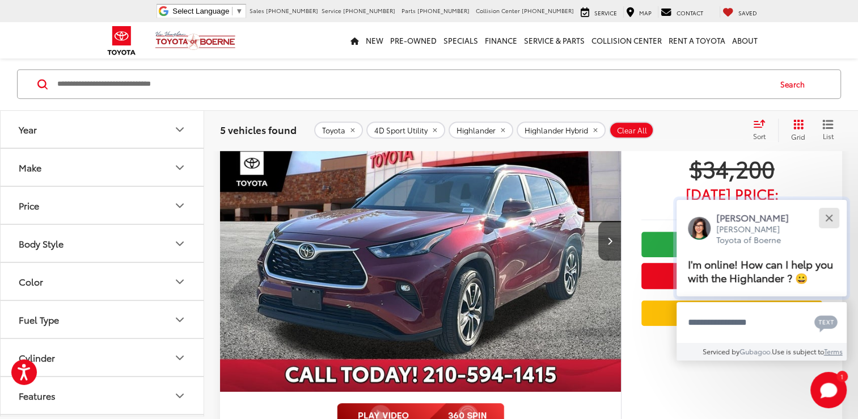
click at [828, 214] on button "Close" at bounding box center [829, 217] width 24 height 24
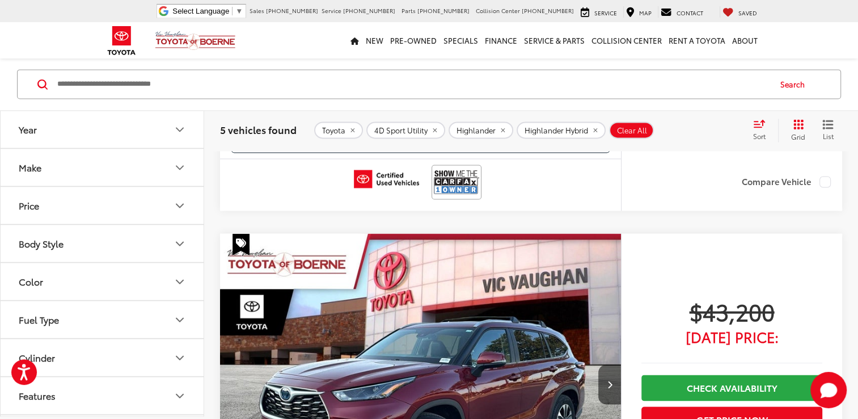
scroll to position [1715, 0]
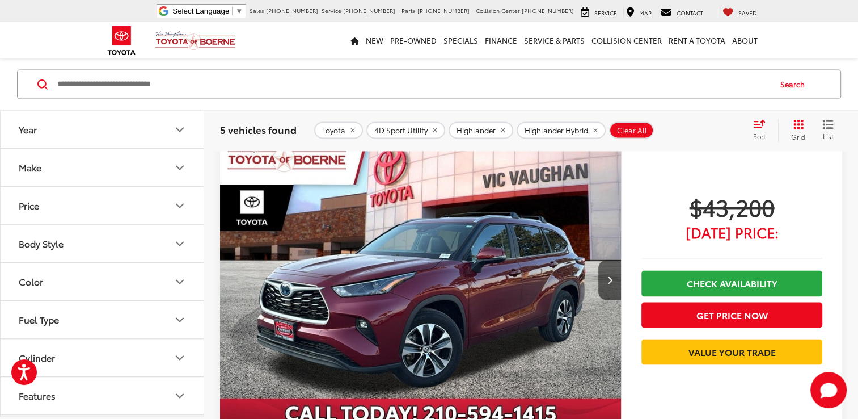
click at [465, 306] on img "2024 Toyota Highlander Hybrid XLE 0" at bounding box center [420, 280] width 403 height 302
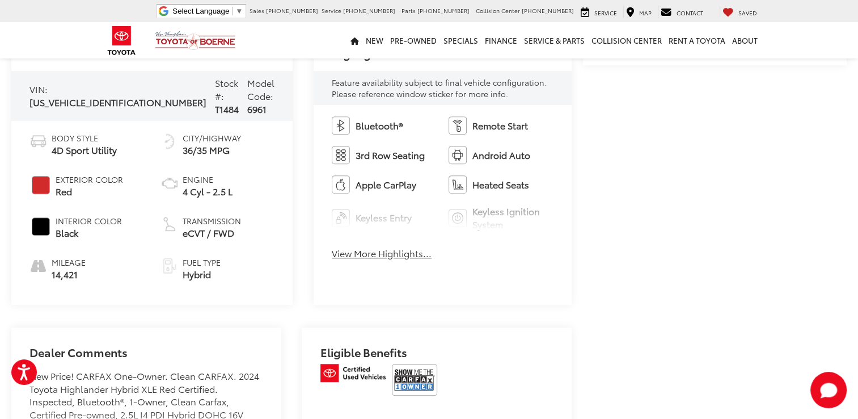
click at [390, 253] on button "View More Highlights..." at bounding box center [382, 253] width 100 height 13
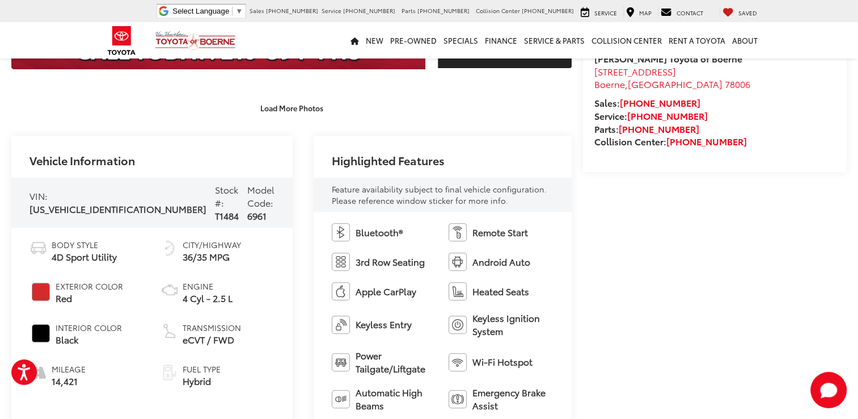
scroll to position [363, 0]
